Goal: Task Accomplishment & Management: Manage account settings

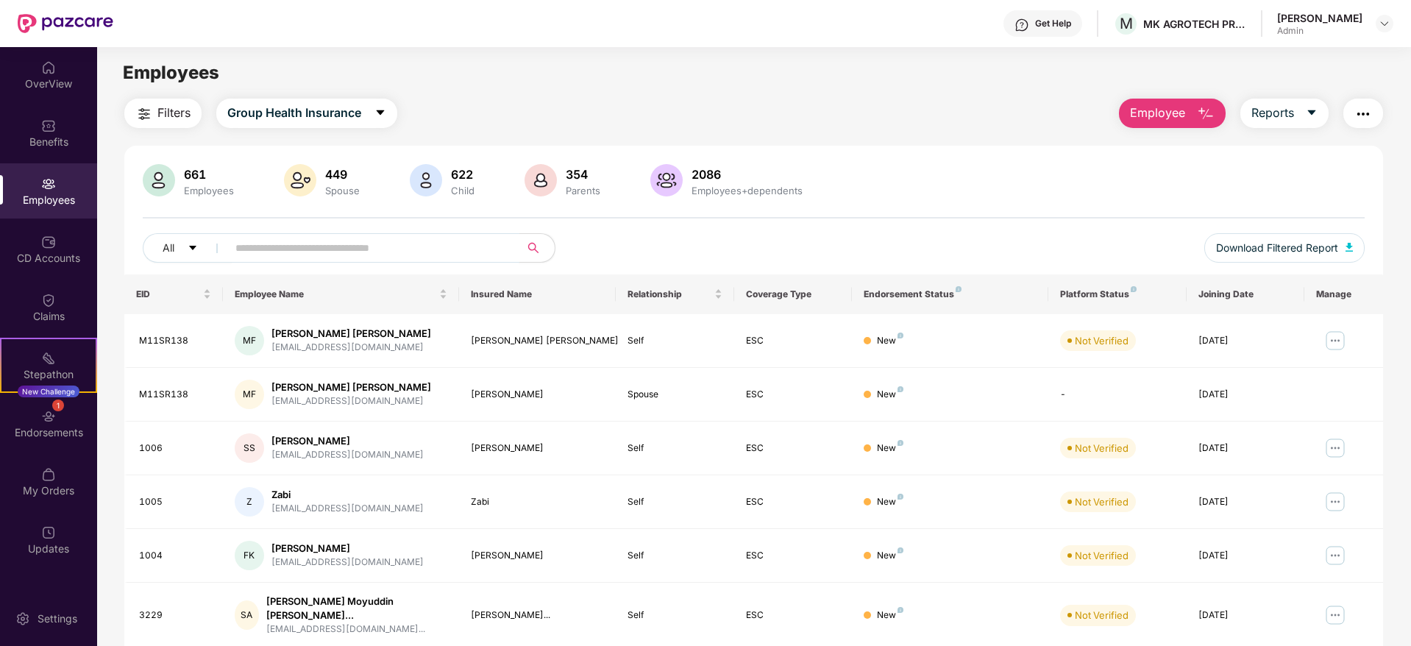
click at [324, 242] on input "text" at bounding box center [367, 248] width 264 height 22
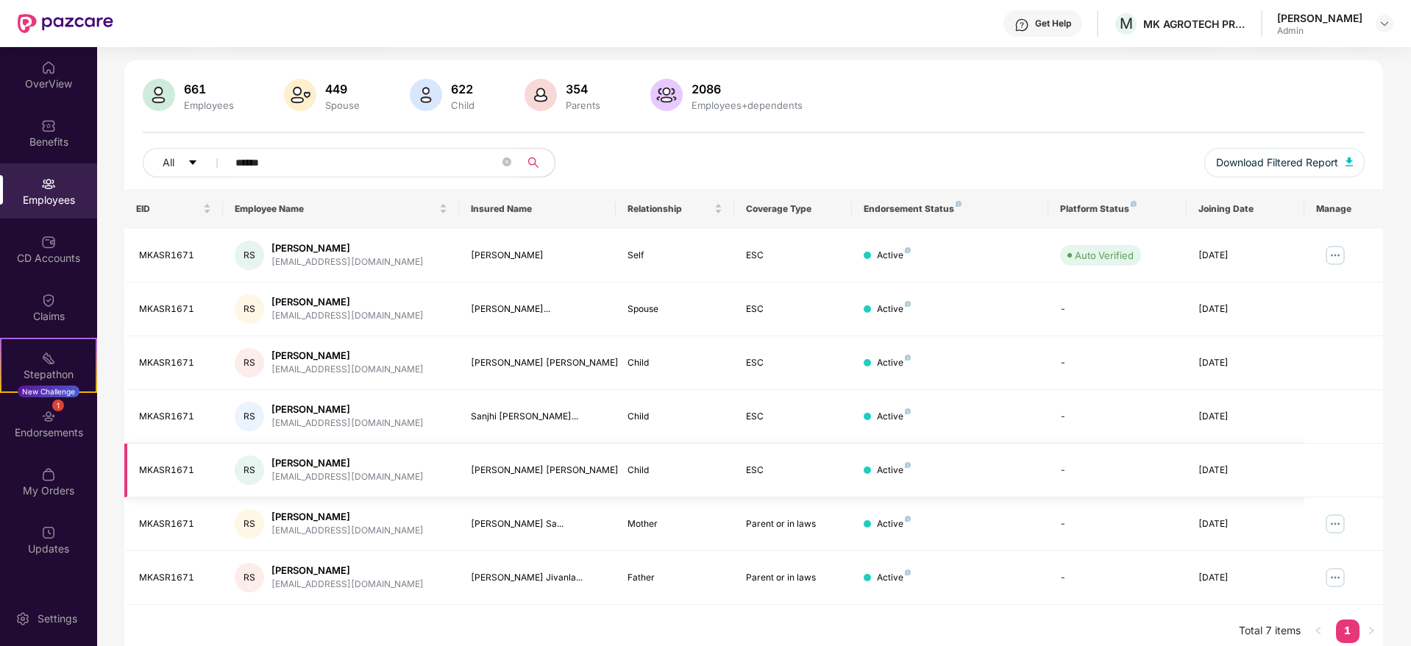
scroll to position [97, 0]
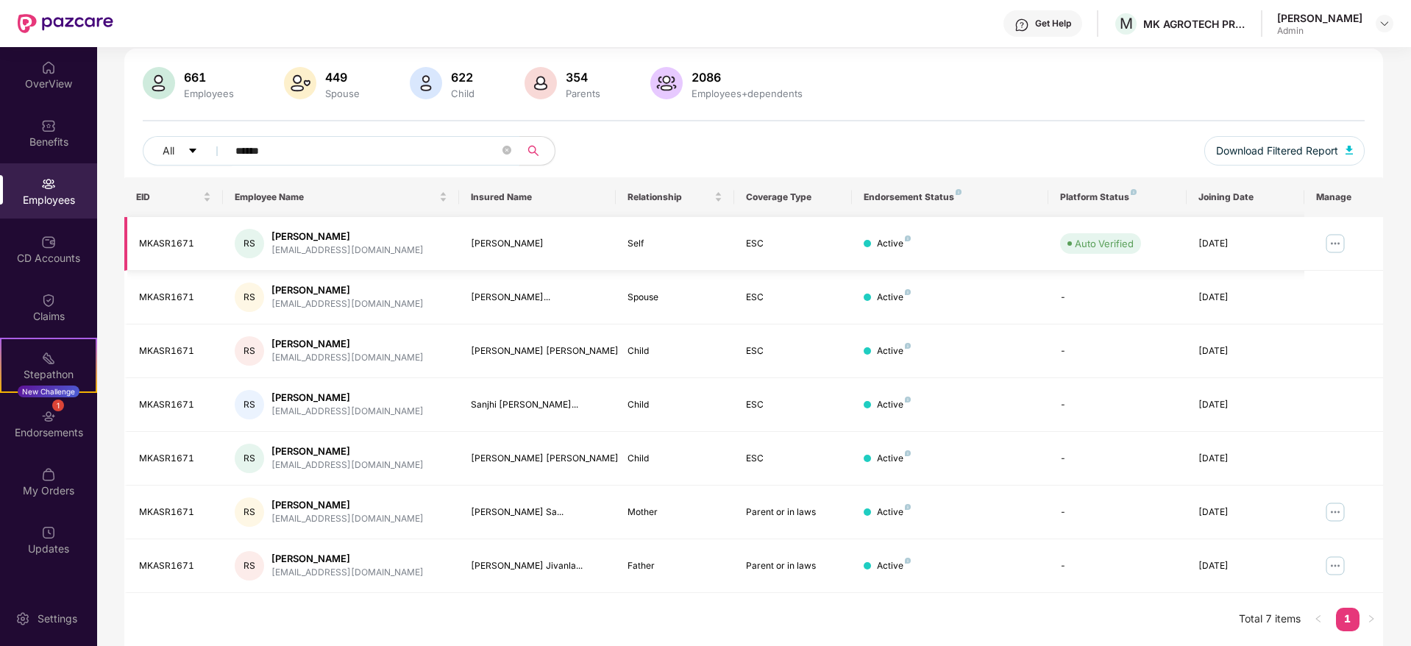
type input "******"
click at [1338, 235] on img at bounding box center [1335, 244] width 24 height 24
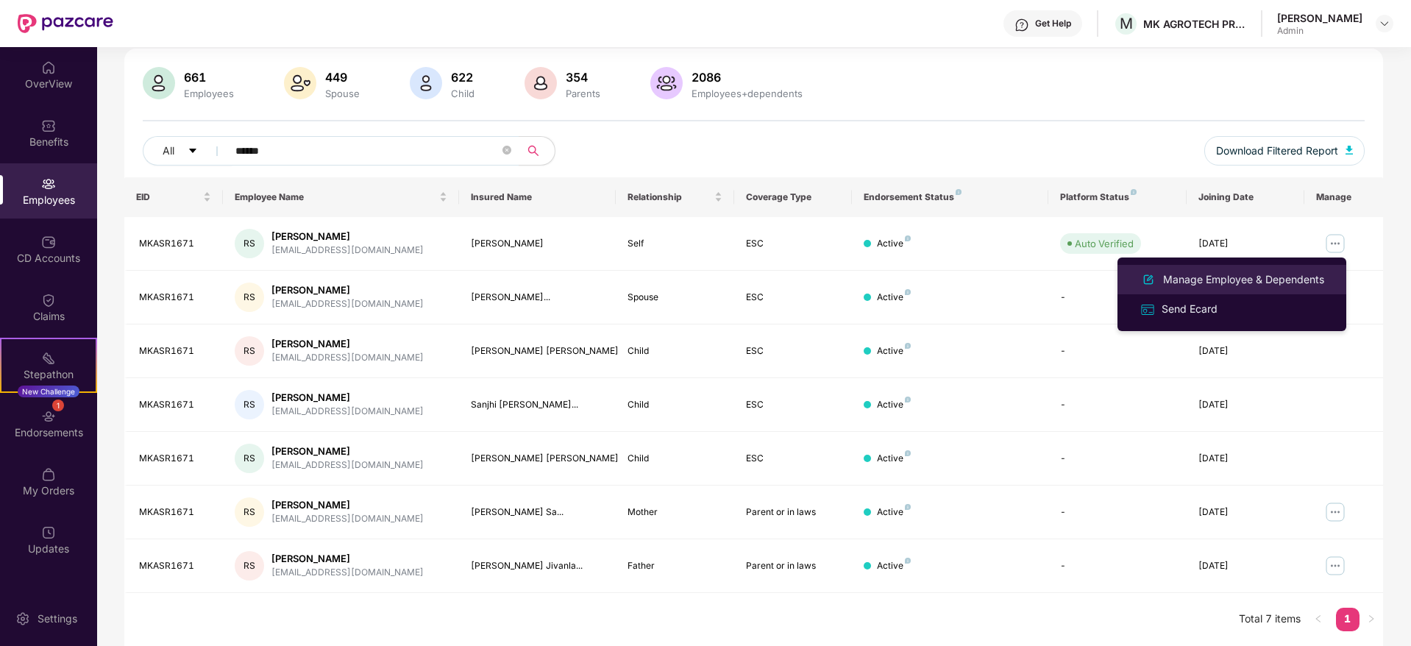
click at [1201, 281] on div "Manage Employee & Dependents" at bounding box center [1243, 279] width 167 height 16
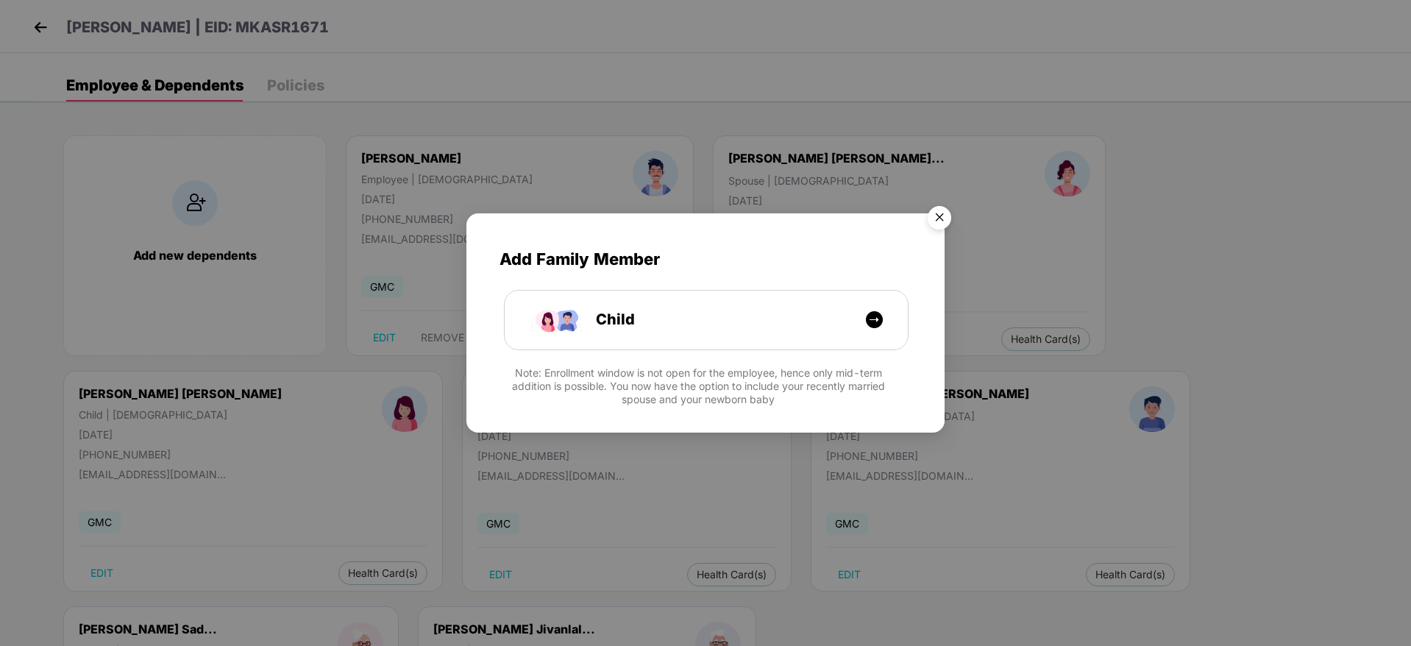
click at [944, 218] on img "Close" at bounding box center [939, 219] width 41 height 41
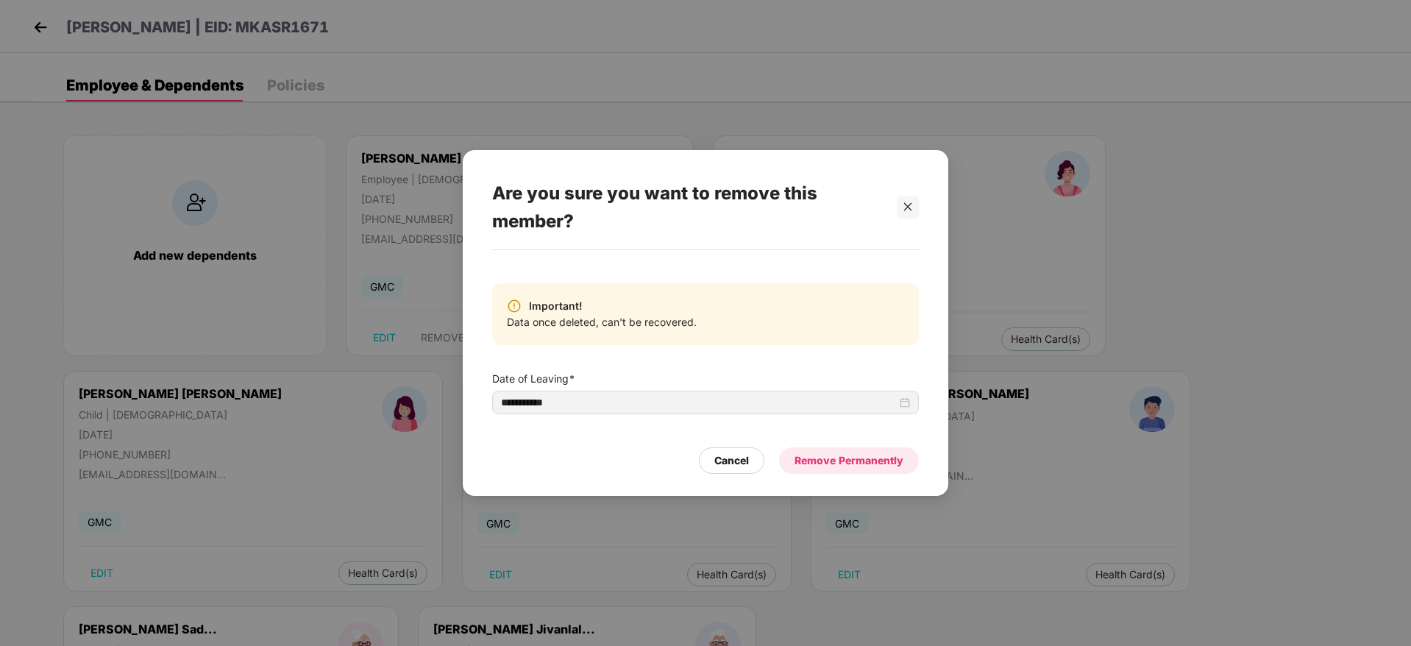
click at [842, 462] on div "Remove Permanently" at bounding box center [848, 460] width 109 height 16
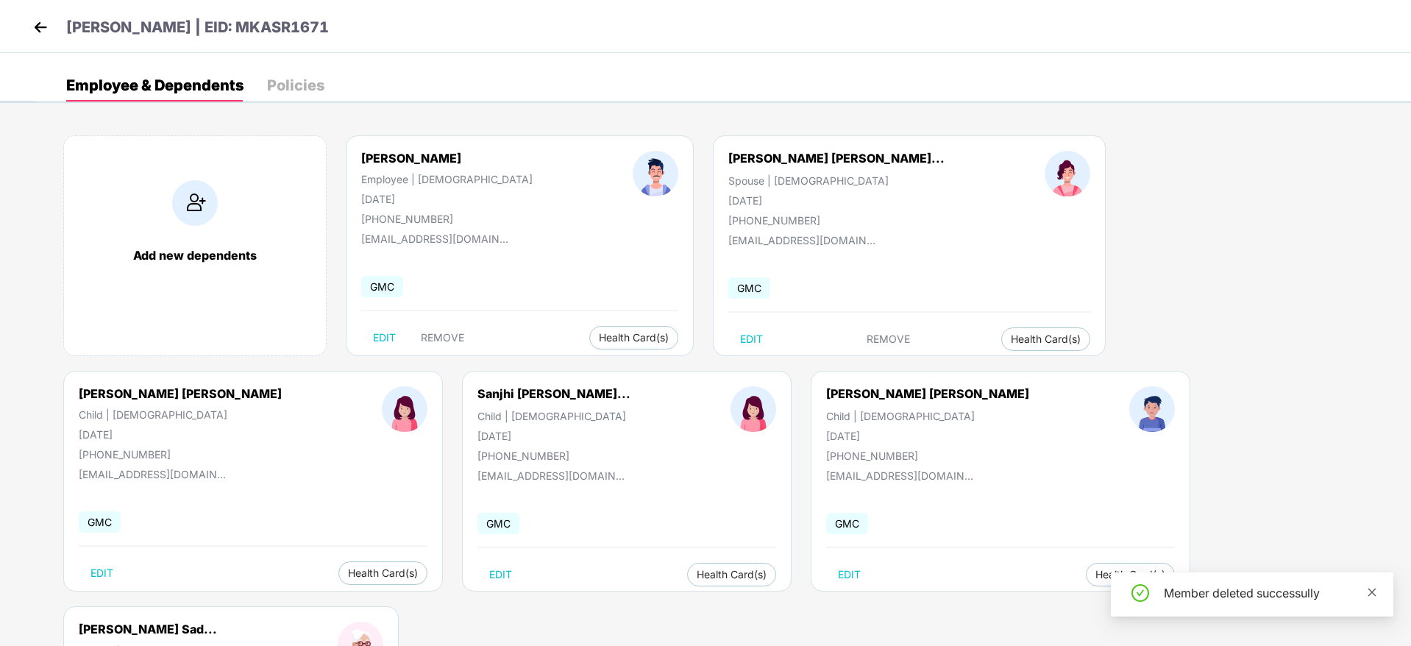
click at [1372, 588] on icon "close" at bounding box center [1372, 592] width 10 height 10
click at [1251, 476] on div "Add new dependents [PERSON_NAME] Employee | [DEMOGRAPHIC_DATA] [DATE] [PHONE_NU…" at bounding box center [722, 488] width 1377 height 750
click at [37, 21] on img at bounding box center [40, 27] width 22 height 22
